Goal: Contribute content: Contribute content

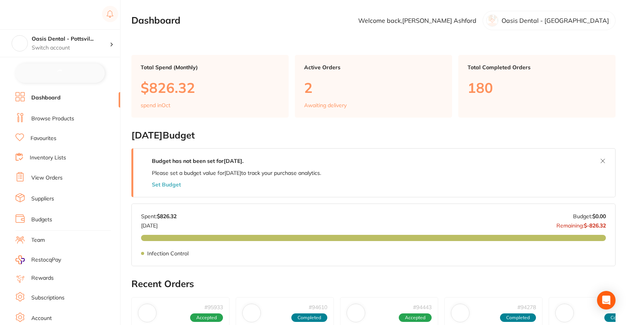
checkbox input "false"
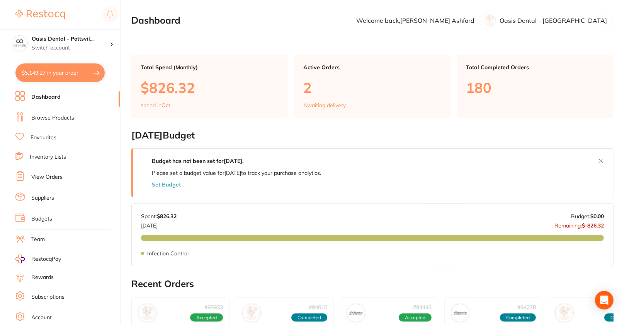
click at [58, 115] on link "Browse Products" at bounding box center [52, 118] width 43 height 8
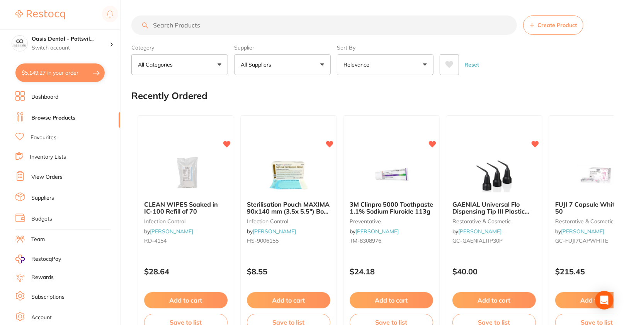
click at [320, 24] on input "search" at bounding box center [324, 24] width 386 height 19
paste input "IDSNWS5X5-MP"
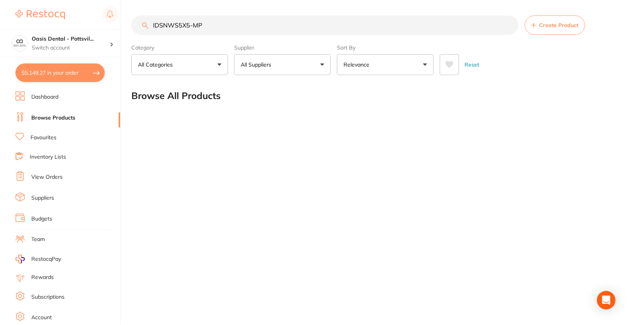
type input "IDSNWS5X5-MP"
click at [38, 101] on li "Dashboard" at bounding box center [67, 97] width 105 height 12
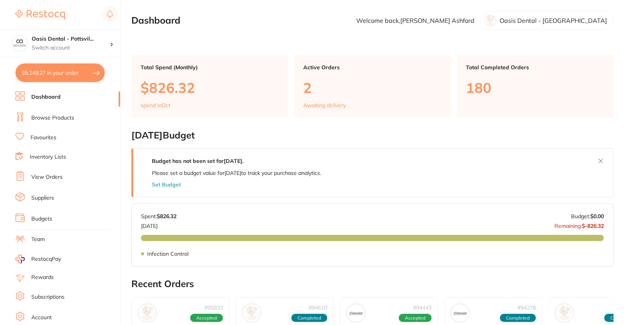
click at [39, 117] on link "Browse Products" at bounding box center [52, 118] width 43 height 8
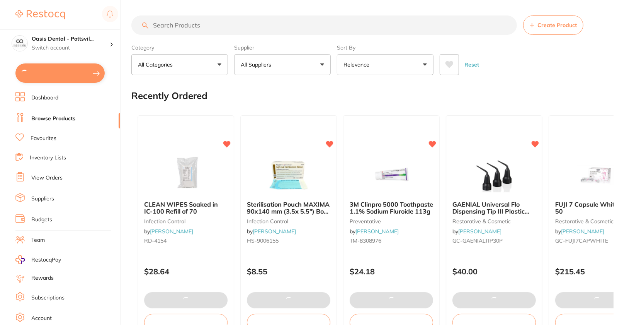
click at [284, 26] on input "search" at bounding box center [324, 24] width 386 height 19
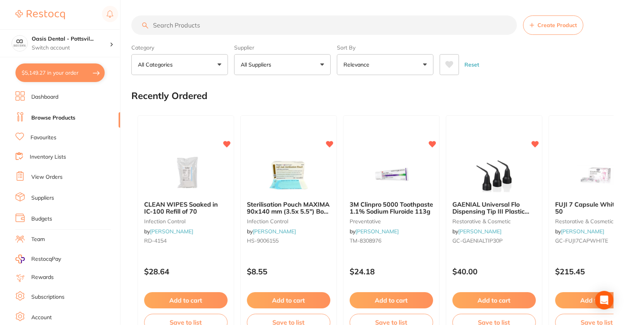
paste input "IDSNWS5X5-MP"
type input "IDSNWS5X5-MP"
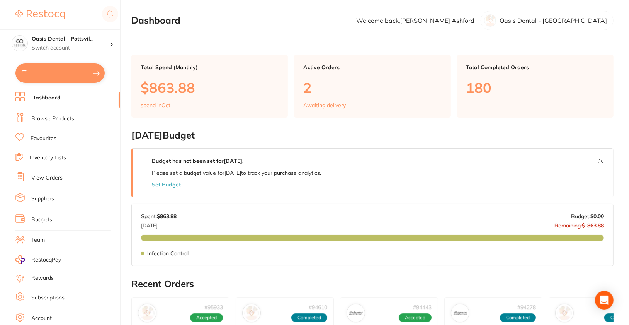
click at [48, 119] on link "Browse Products" at bounding box center [52, 119] width 43 height 8
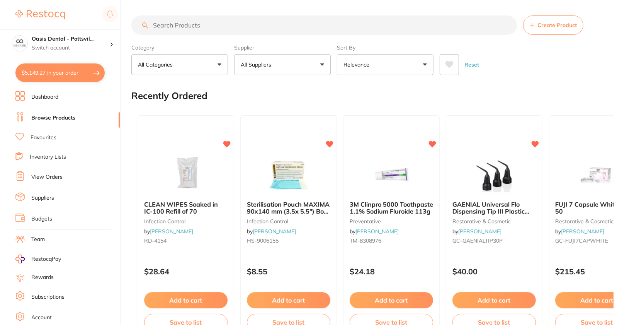
click at [335, 30] on input "search" at bounding box center [324, 24] width 386 height 19
paste input "IDSNWS5X5-MP"
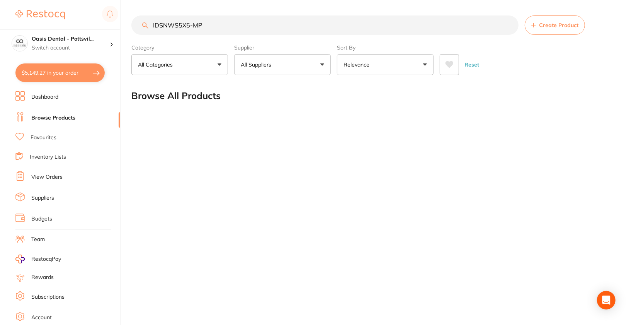
click at [224, 27] on input "IDSNWS5X5-MP" at bounding box center [324, 24] width 387 height 19
paste input "search"
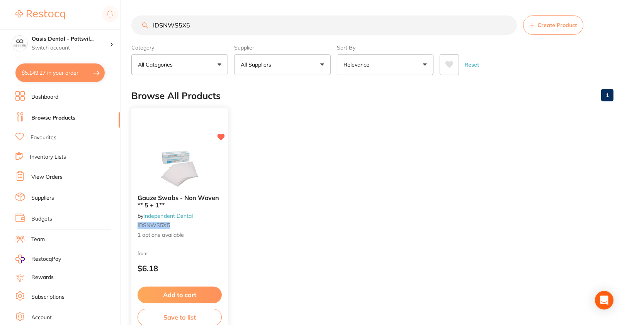
type input "IDSNWS5X5"
click at [161, 157] on img at bounding box center [179, 168] width 51 height 39
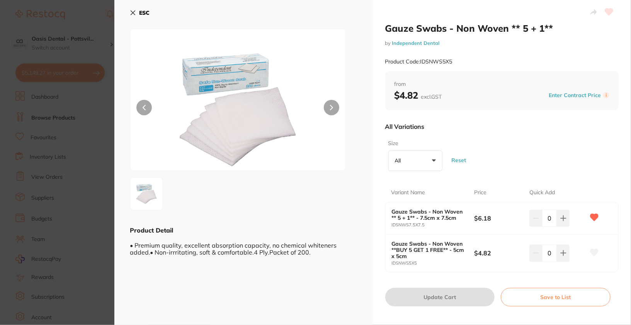
click at [145, 16] on button "ESC" at bounding box center [140, 12] width 20 height 13
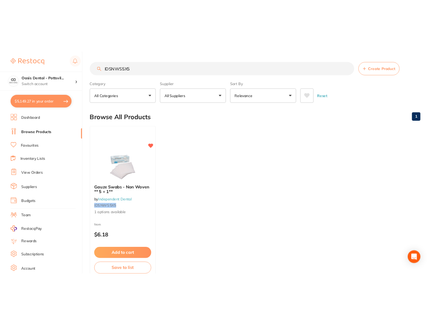
scroll to position [46, 0]
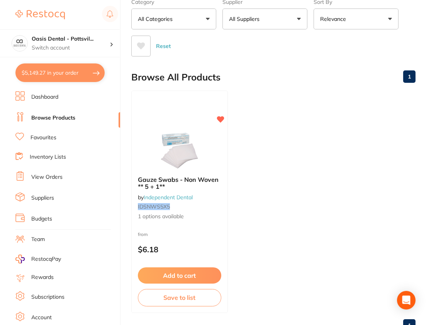
click at [323, 58] on main "IDSNWS5X5 Create Product Category All Categories All Categories No categories f…" at bounding box center [281, 153] width 300 height 398
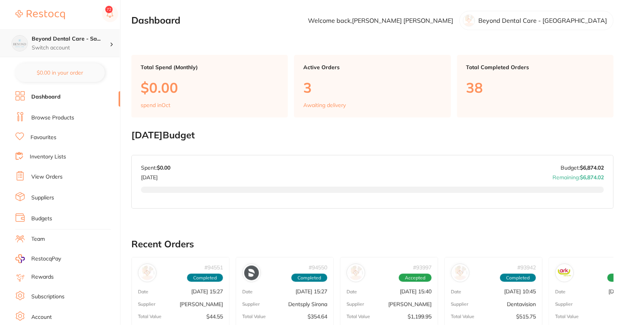
click at [108, 32] on div "Beyond Dental Care - Sa... Switch account" at bounding box center [60, 43] width 120 height 28
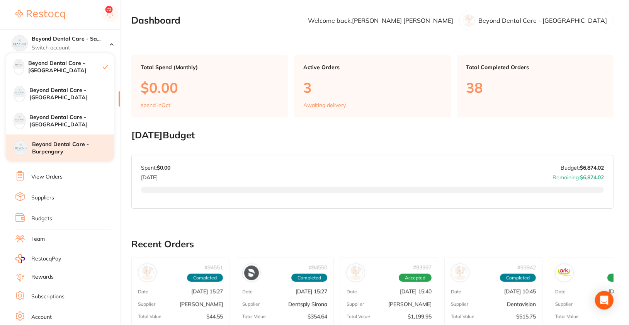
click at [75, 157] on div "Beyond Dental Care - Burpengary" at bounding box center [60, 147] width 108 height 27
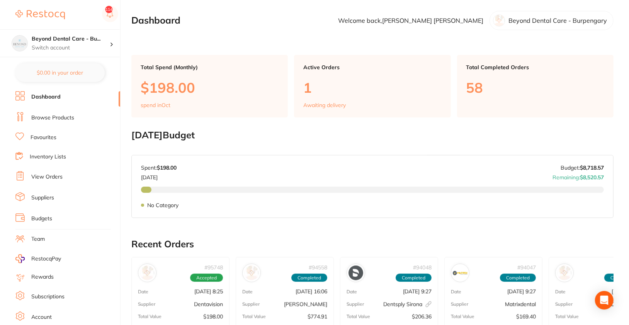
click at [40, 121] on li "Browse Products" at bounding box center [67, 118] width 105 height 12
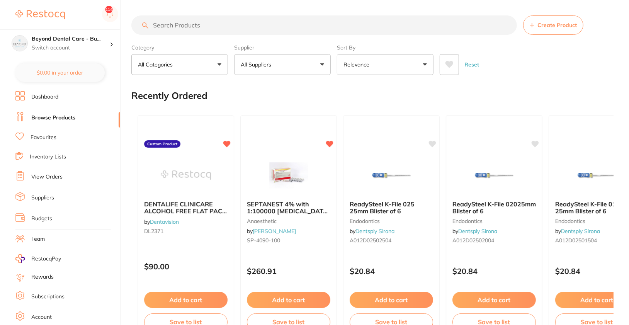
click at [299, 65] on button "All Suppliers" at bounding box center [282, 64] width 97 height 21
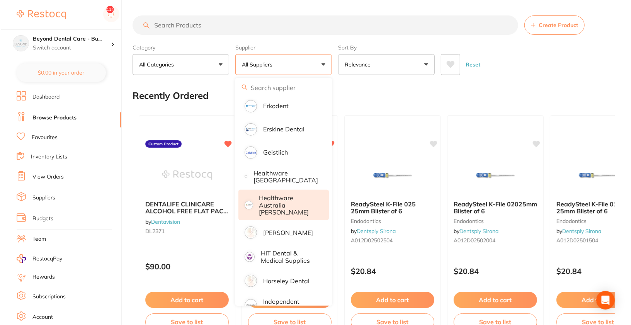
scroll to position [344, 0]
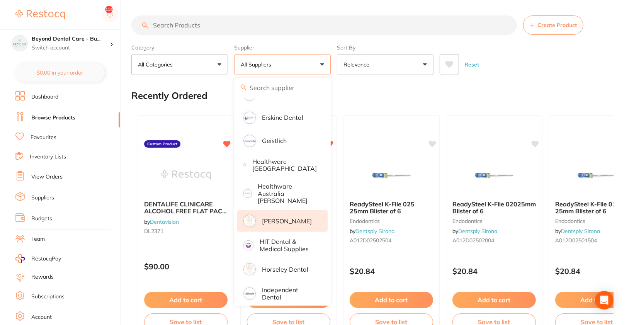
click at [289, 218] on p "[PERSON_NAME]" at bounding box center [287, 221] width 50 height 7
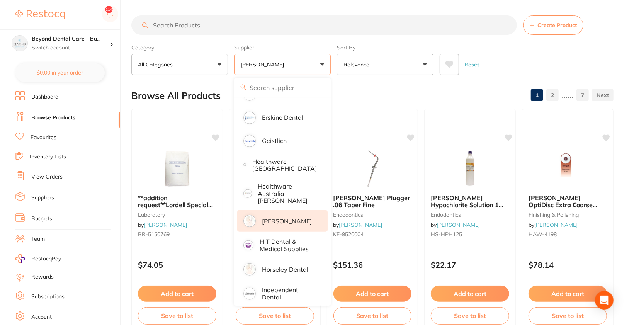
click at [524, 70] on div "Reset" at bounding box center [524, 61] width 168 height 27
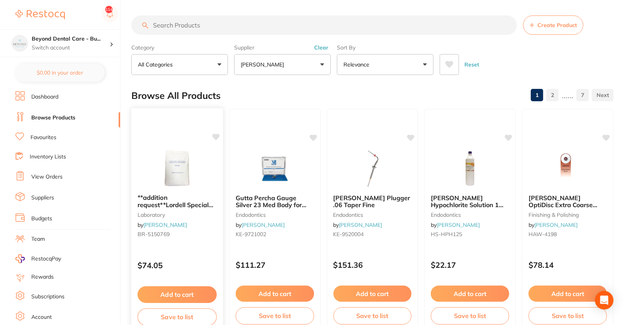
click at [219, 136] on icon at bounding box center [215, 137] width 7 height 7
click at [196, 151] on img at bounding box center [177, 168] width 51 height 39
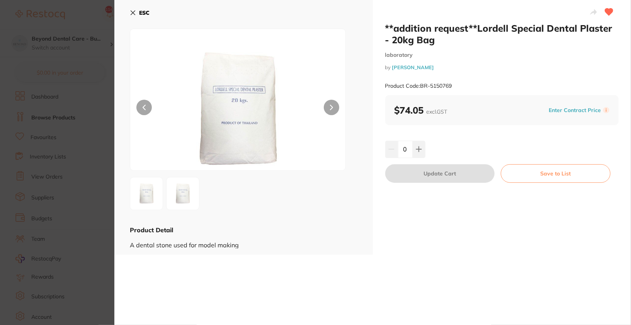
click at [137, 14] on button "ESC" at bounding box center [140, 12] width 20 height 13
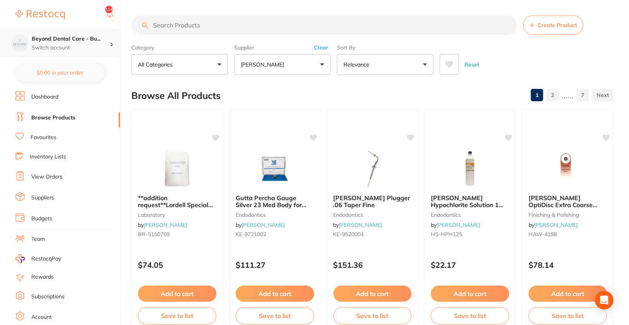
click at [91, 45] on p "Switch account" at bounding box center [71, 48] width 78 height 8
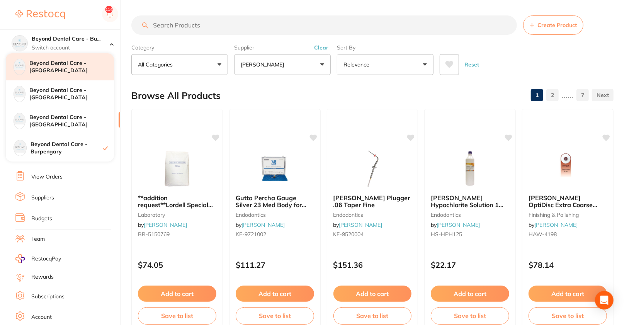
click at [96, 68] on h4 "Beyond Dental Care - [GEOGRAPHIC_DATA]" at bounding box center [71, 67] width 85 height 15
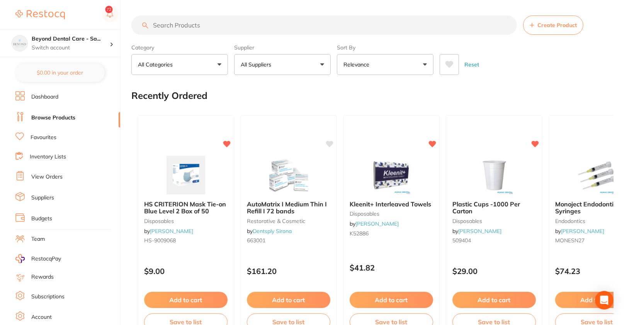
click at [43, 95] on link "Dashboard" at bounding box center [44, 97] width 27 height 8
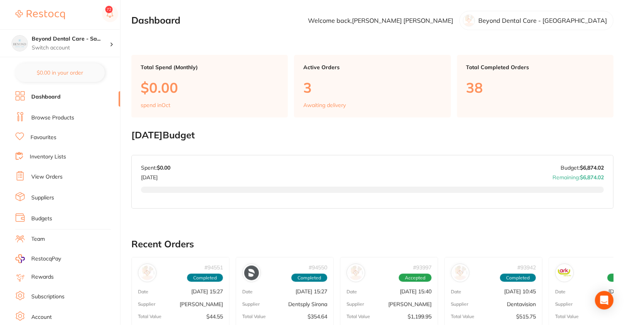
click at [36, 114] on link "Browse Products" at bounding box center [52, 118] width 43 height 8
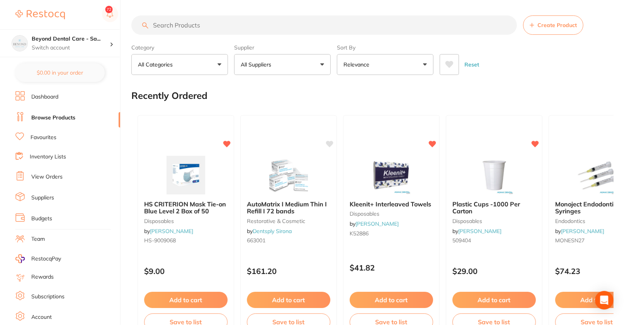
click at [303, 61] on button "All Suppliers" at bounding box center [282, 64] width 97 height 21
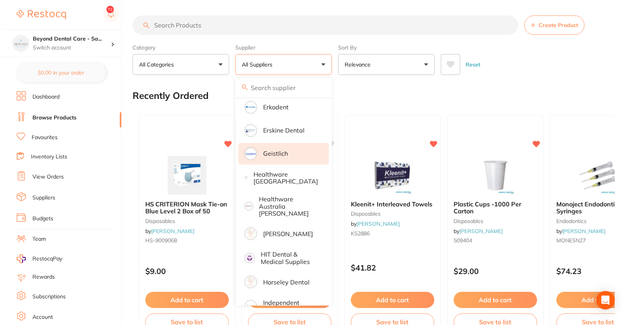
scroll to position [332, 0]
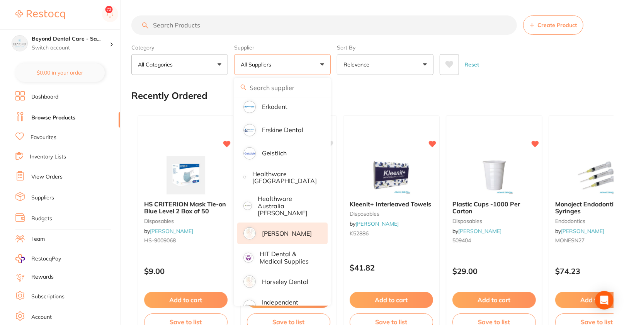
click at [277, 233] on p "[PERSON_NAME]" at bounding box center [287, 233] width 50 height 7
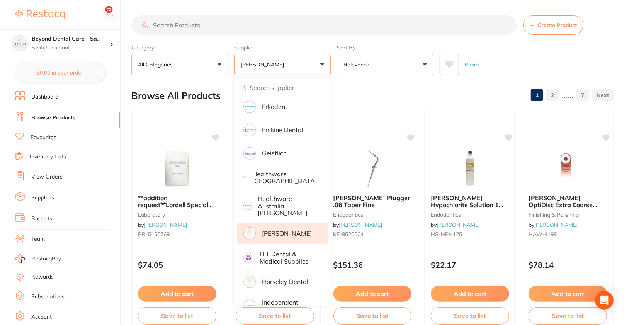
click at [586, 60] on div "Reset" at bounding box center [524, 61] width 168 height 27
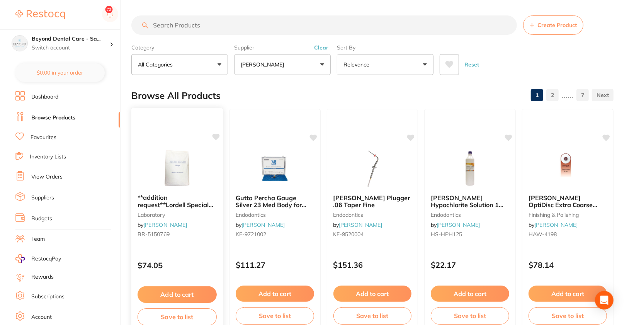
click at [218, 138] on icon at bounding box center [216, 137] width 8 height 8
click at [177, 159] on img at bounding box center [177, 169] width 50 height 39
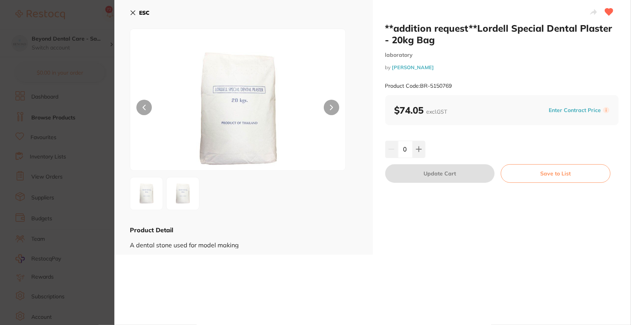
click at [149, 16] on button "ESC" at bounding box center [140, 12] width 20 height 13
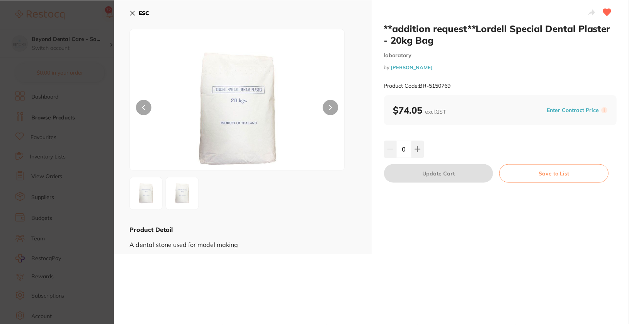
scroll to position [1, 0]
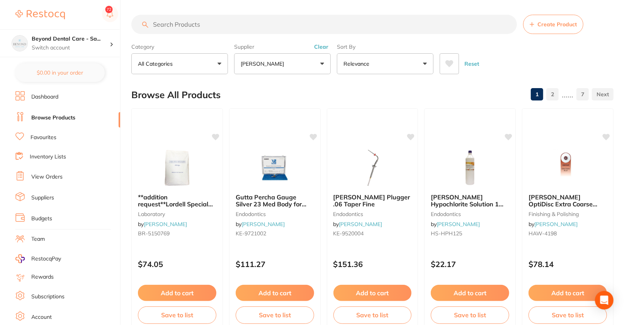
click at [561, 58] on div "Reset" at bounding box center [524, 60] width 168 height 27
click at [94, 46] on p "Switch account" at bounding box center [71, 48] width 78 height 8
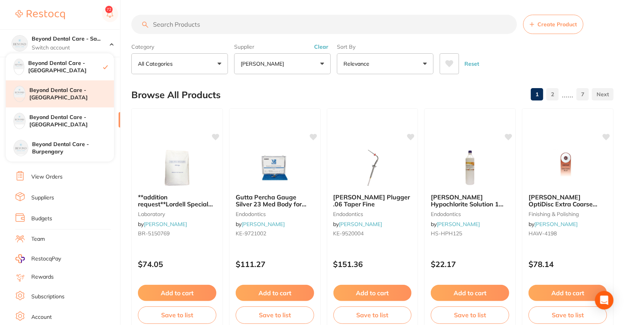
click at [87, 104] on div "Beyond Dental Care - Brighton" at bounding box center [60, 93] width 108 height 27
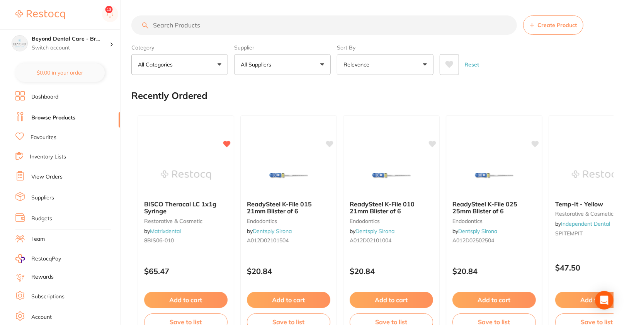
click at [49, 92] on li "Dashboard" at bounding box center [67, 97] width 105 height 12
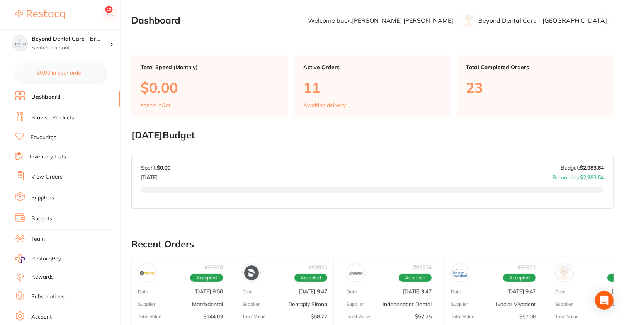
click at [49, 116] on link "Browse Products" at bounding box center [52, 118] width 43 height 8
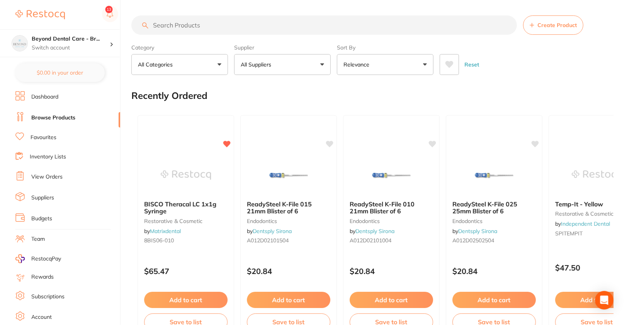
click at [268, 51] on div "Supplier All Suppliers All Suppliers Dentsply Sirona AB Orthodontics Adam Denta…" at bounding box center [282, 58] width 97 height 34
click at [287, 60] on button "All Suppliers" at bounding box center [282, 64] width 97 height 21
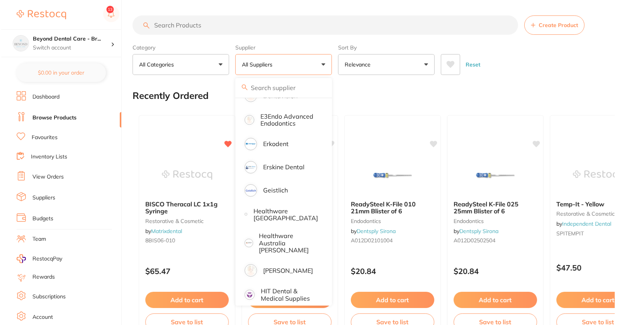
scroll to position [294, 0]
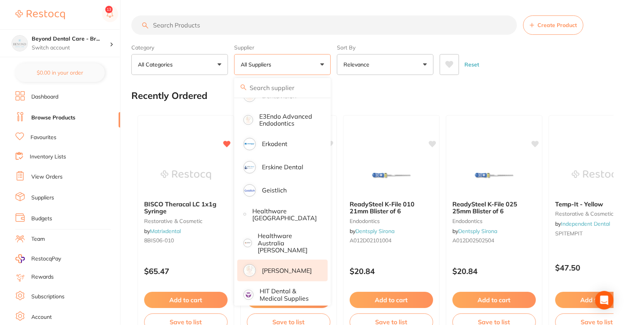
click at [300, 267] on p "[PERSON_NAME]" at bounding box center [287, 270] width 50 height 7
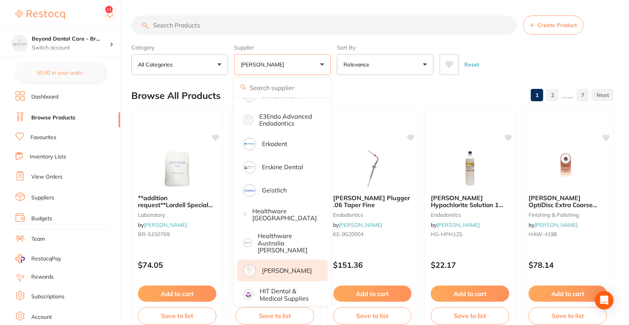
click at [575, 59] on div "Reset" at bounding box center [524, 61] width 168 height 27
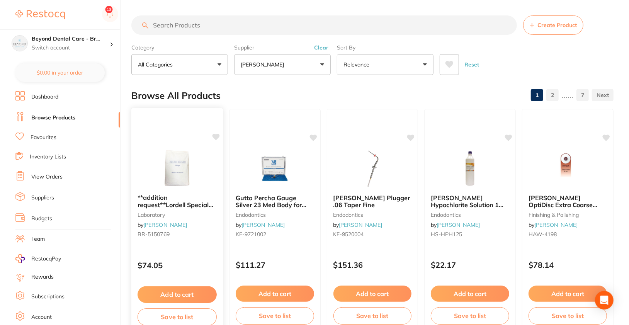
click at [197, 181] on img at bounding box center [177, 168] width 51 height 39
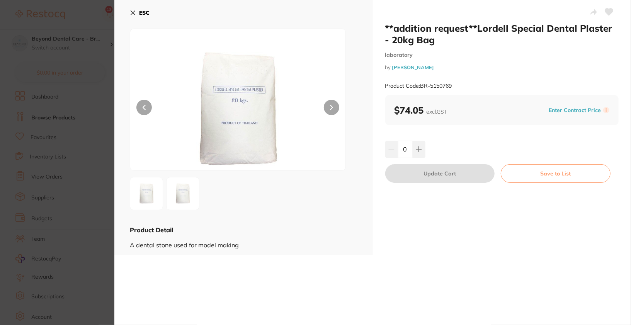
click at [605, 13] on icon at bounding box center [609, 12] width 8 height 7
click at [138, 17] on button "ESC" at bounding box center [140, 12] width 20 height 13
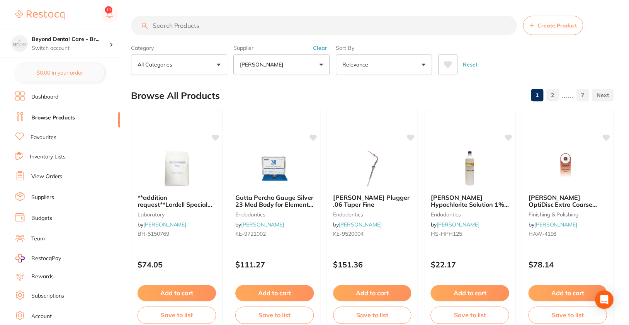
scroll to position [1, 0]
click at [90, 39] on h4 "Beyond Dental Care - Br..." at bounding box center [71, 39] width 78 height 8
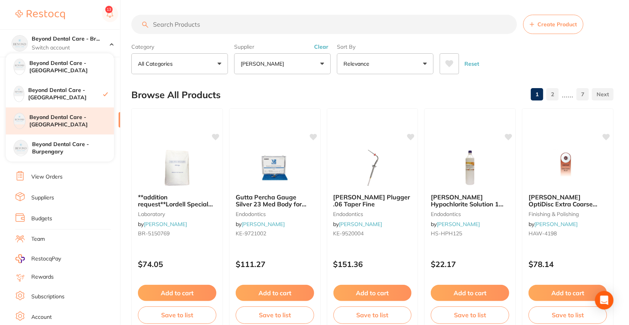
click at [81, 124] on h4 "Beyond Dental Care - Hamilton" at bounding box center [71, 121] width 85 height 15
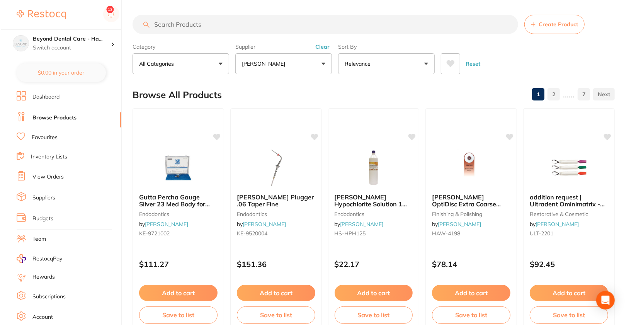
scroll to position [0, 0]
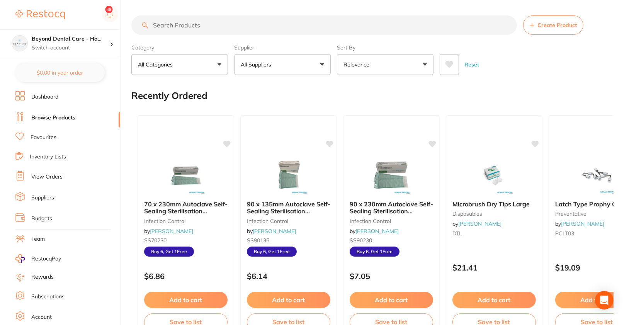
click at [289, 65] on button "All Suppliers" at bounding box center [282, 64] width 97 height 21
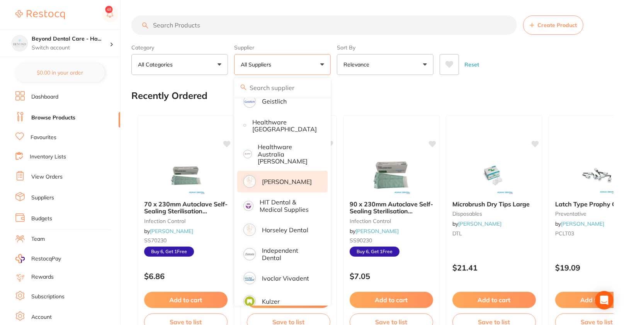
scroll to position [384, 0]
click at [286, 178] on p "[PERSON_NAME]" at bounding box center [287, 181] width 50 height 7
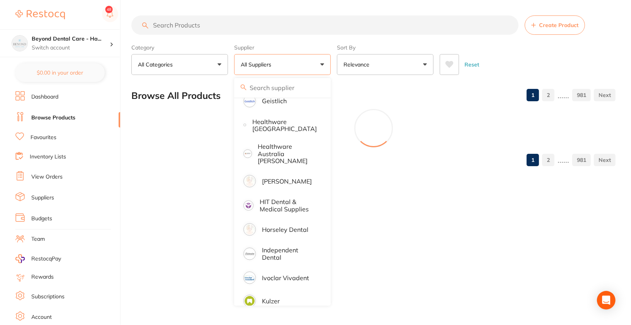
click at [560, 68] on div "Reset" at bounding box center [525, 61] width 170 height 27
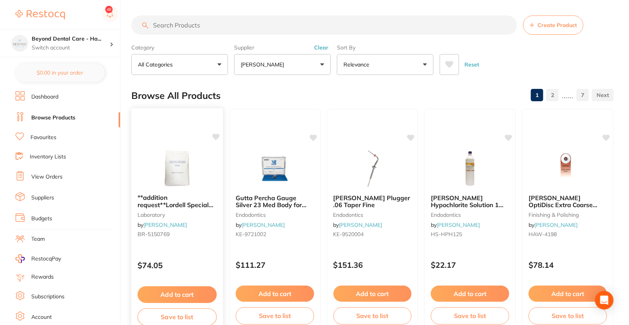
click at [186, 142] on div "**addition request**Lordell Special Dental Plaster - 20kg Bag laboratory by Hen…" at bounding box center [177, 220] width 92 height 225
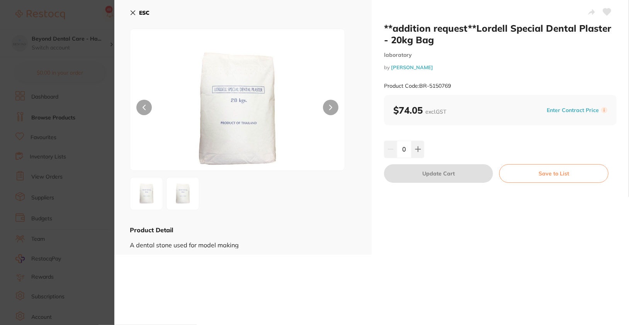
click at [608, 11] on icon at bounding box center [607, 12] width 8 height 7
click at [144, 10] on b "ESC" at bounding box center [144, 12] width 10 height 7
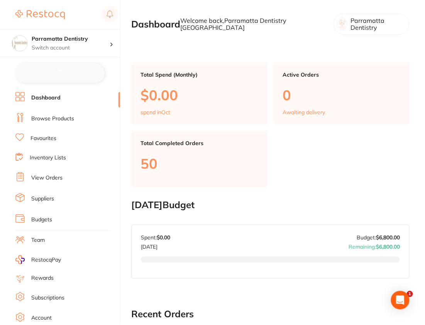
checkbox input "false"
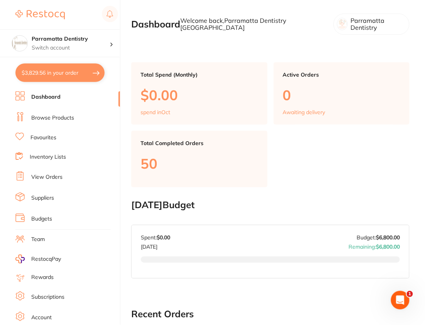
click at [66, 123] on ul "Dashboard Browse Products Favourites Inventory Lists View Orders Suppliers Budg…" at bounding box center [67, 224] width 105 height 267
click at [70, 115] on link "Browse Products" at bounding box center [52, 118] width 43 height 8
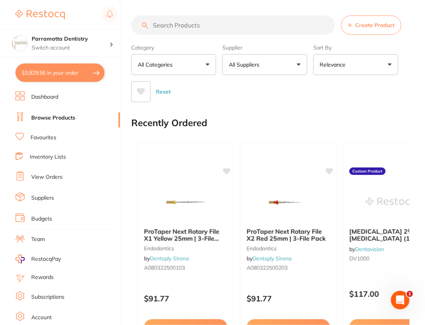
click at [372, 22] on span "Create Product" at bounding box center [375, 25] width 39 height 6
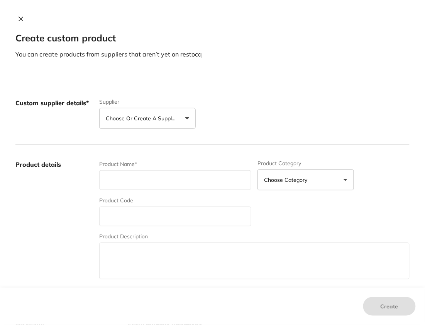
click at [140, 119] on p "Choose or create a supplier" at bounding box center [142, 118] width 73 height 8
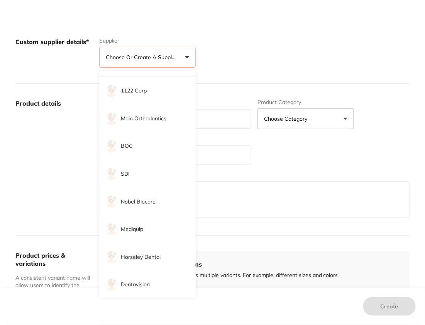
scroll to position [71, 0]
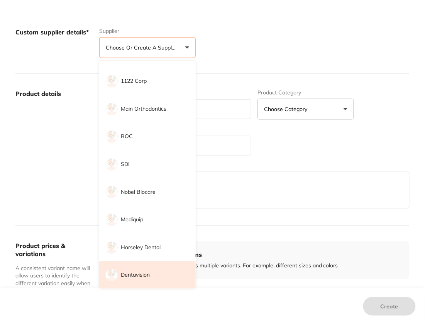
click at [152, 271] on li "Dentavision" at bounding box center [147, 275] width 97 height 28
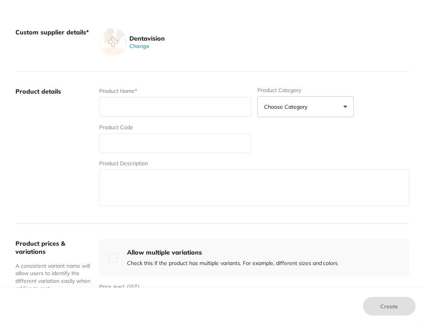
click at [316, 149] on div "Product Name* Product Category Choose Category 3d Printing Anaesthetic Articula…" at bounding box center [254, 147] width 311 height 121
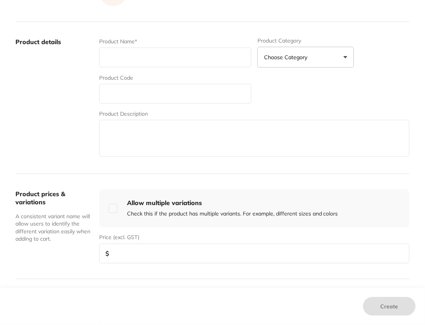
scroll to position [122, 0]
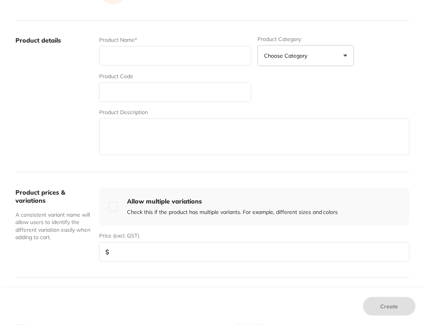
click at [167, 53] on input "text" at bounding box center [175, 56] width 152 height 20
paste input "DIATECH DIAMOND ML 524 801 010 BLUE 60031852"
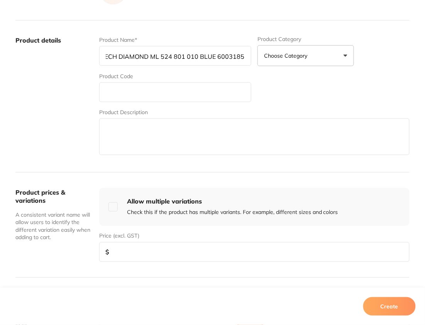
type input "DIATECH DIAMOND ML 524 801 010 BLUE 60031852"
click at [143, 82] on input "text" at bounding box center [175, 92] width 152 height 20
paste input "DDML524801010"
type input "DDML524801010"
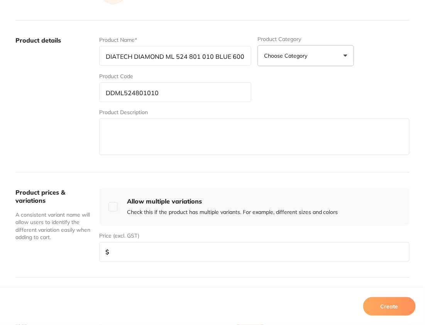
click at [124, 146] on textarea at bounding box center [254, 136] width 311 height 37
paste textarea "ML 524 801 010 BLUE Multilayered Diamond Instruments. Round Shape. Medium Grit …"
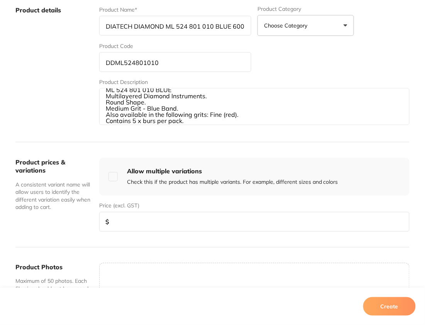
scroll to position [163, 0]
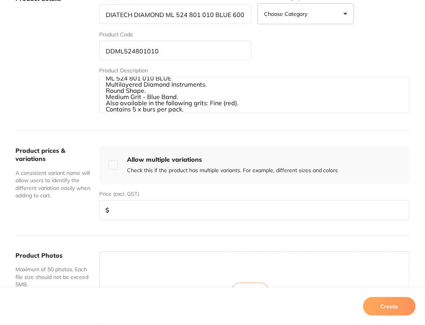
type textarea "ML 524 801 010 BLUE Multilayered Diamond Instruments. Round Shape. Medium Grit …"
click at [180, 220] on div "Product prices & variations A consistent variant name will allow users to ident…" at bounding box center [212, 183] width 395 height 105
click at [182, 203] on input "number" at bounding box center [254, 210] width 311 height 20
type input "35"
click at [359, 309] on div "Create" at bounding box center [212, 306] width 425 height 37
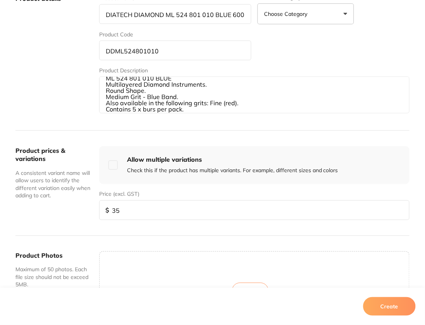
click at [382, 309] on button "Create" at bounding box center [390, 306] width 53 height 19
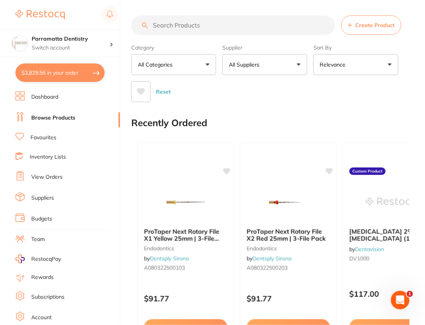
click at [258, 71] on button "All Suppliers" at bounding box center [265, 64] width 85 height 21
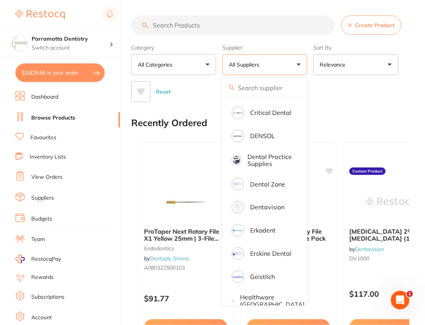
scroll to position [245, 0]
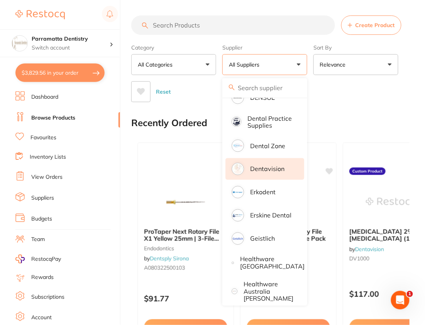
click at [271, 172] on p "Dentavision" at bounding box center [267, 168] width 34 height 7
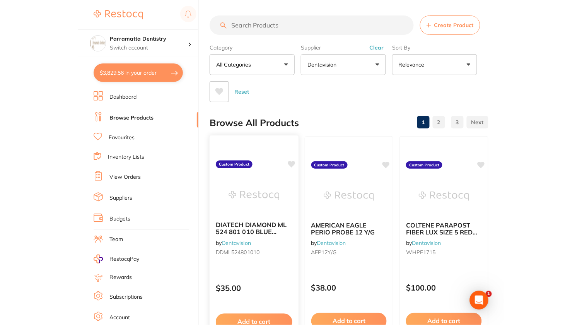
scroll to position [0, 0]
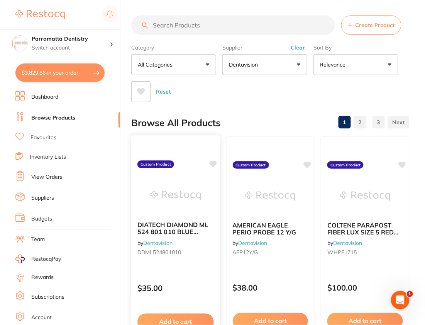
click at [214, 165] on icon at bounding box center [212, 164] width 7 height 7
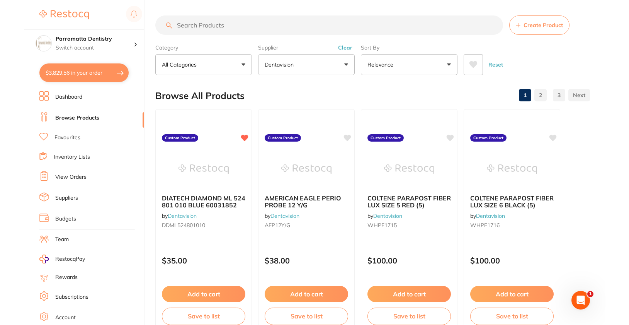
scroll to position [239, 0]
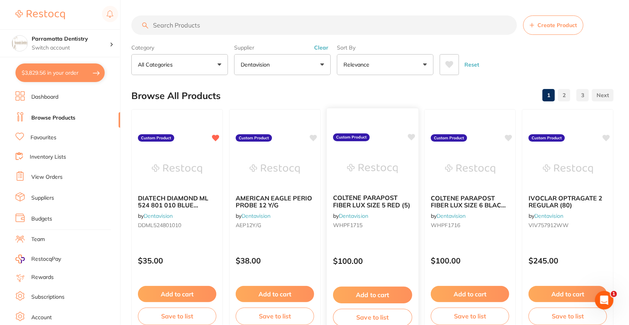
click at [410, 136] on icon at bounding box center [411, 137] width 7 height 7
click at [311, 136] on icon at bounding box center [313, 137] width 7 height 7
click at [427, 137] on icon at bounding box center [509, 137] width 8 height 8
click at [427, 136] on icon at bounding box center [606, 137] width 7 height 7
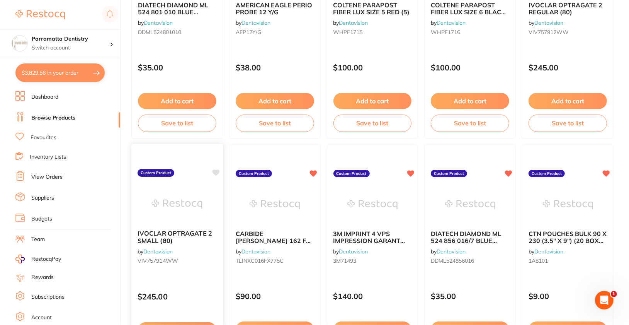
scroll to position [206, 0]
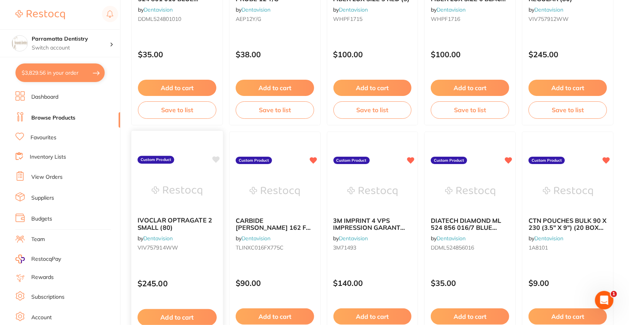
click at [215, 157] on icon at bounding box center [215, 159] width 7 height 7
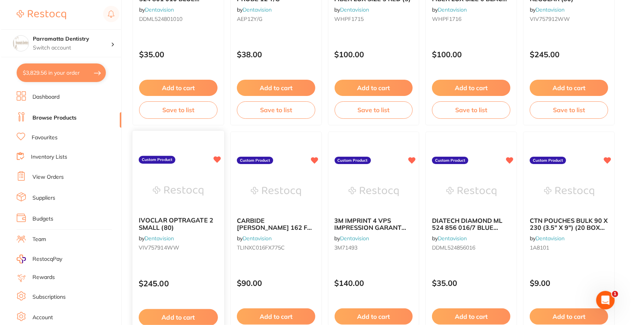
scroll to position [0, 0]
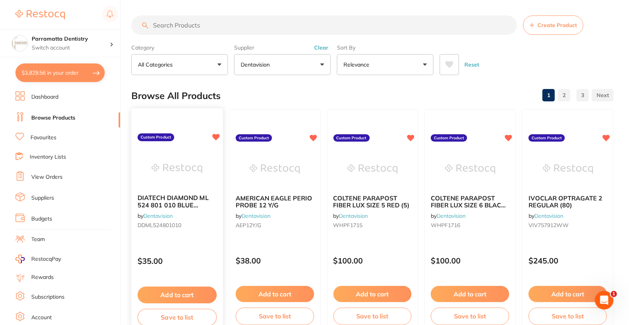
click at [191, 143] on div "DIATECH DIAMOND ML 524 801 010 BLUE 60031852 by Dentavision DDML524801010 Custo…" at bounding box center [177, 220] width 92 height 225
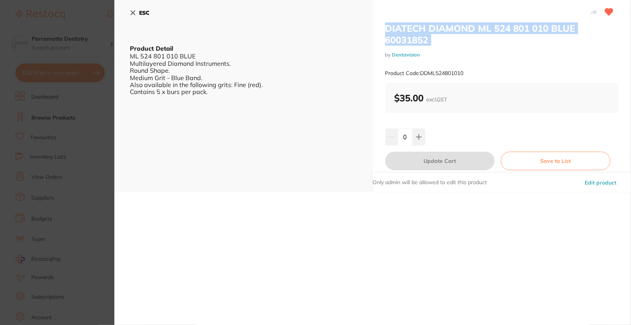
drag, startPoint x: 382, startPoint y: 28, endPoint x: 447, endPoint y: 48, distance: 68.6
click at [427, 48] on div "DIATECH DIAMOND ML 524 801 010 BLUE 60031852 by Dentavision Product Code: DDML5…" at bounding box center [502, 96] width 259 height 192
copy div "DIATECH DIAMOND ML 524 801 010 BLUE 60031852"
